Goal: Transaction & Acquisition: Purchase product/service

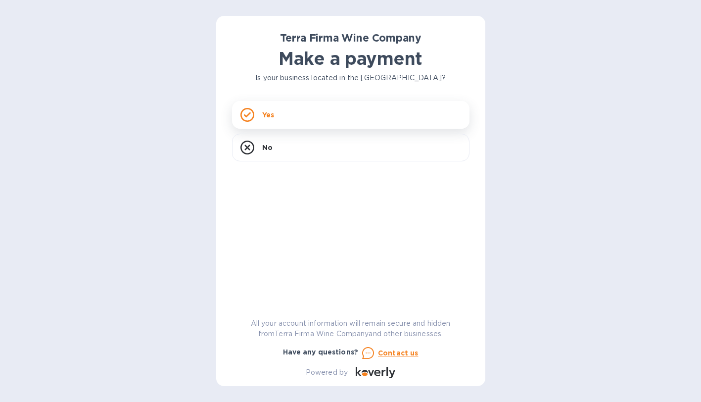
click at [275, 110] on div "Yes" at bounding box center [350, 115] width 237 height 28
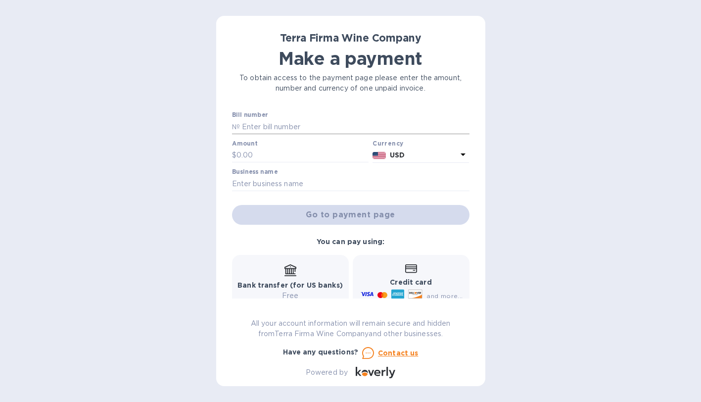
click at [253, 129] on input "text" at bounding box center [355, 126] width 230 height 15
type input "65775"
click at [249, 150] on input "text" at bounding box center [302, 155] width 133 height 15
type input "1,326.00"
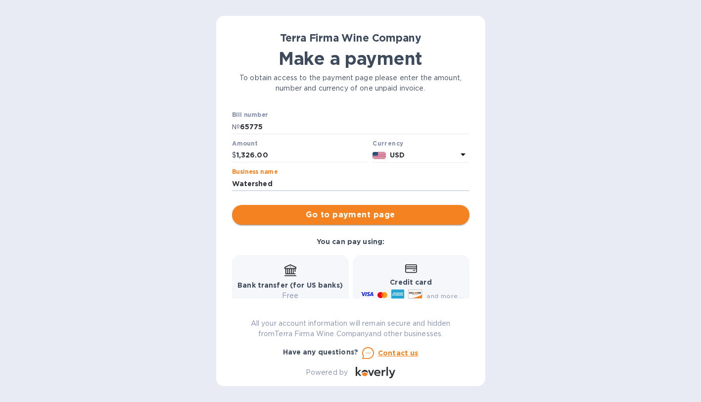
type input "Watershed"
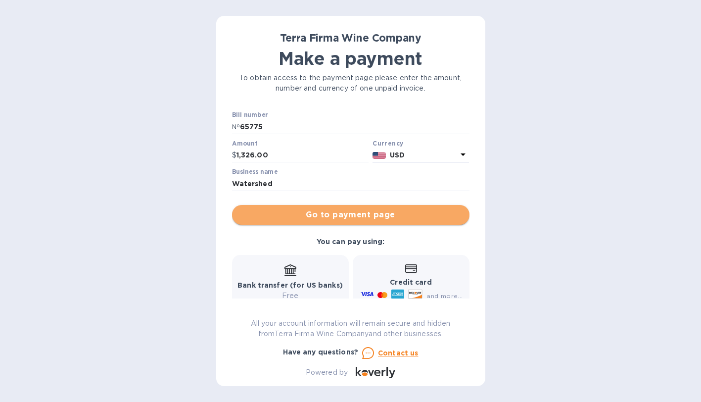
click at [417, 212] on span "Go to payment page" at bounding box center [351, 215] width 222 height 12
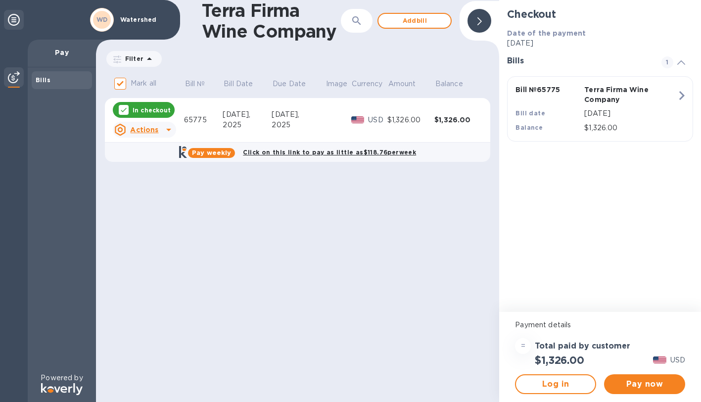
click at [165, 127] on icon at bounding box center [169, 130] width 12 height 12
click at [204, 216] on div at bounding box center [350, 201] width 701 height 402
click at [550, 34] on b "Date of the payment" at bounding box center [546, 33] width 79 height 8
